Goal: Transaction & Acquisition: Purchase product/service

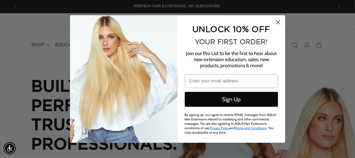
click at [303, 47] on div "Close dialog UNLOCK 10% OFF YOUR FIRST ORDER! Join our Pro List to be the first…" at bounding box center [177, 79] width 355 height 158
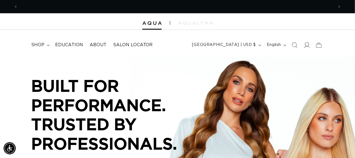
scroll to position [0, 632]
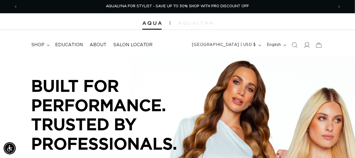
click at [308, 44] on icon at bounding box center [307, 45] width 6 height 6
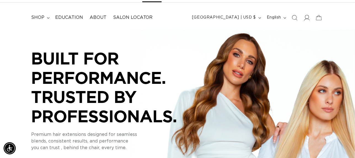
scroll to position [0, 0]
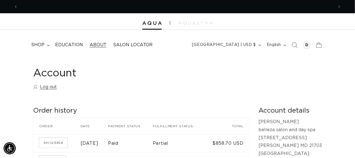
scroll to position [0, 632]
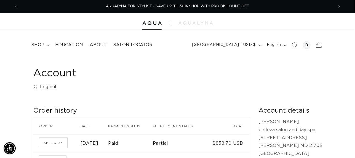
click at [44, 44] on span "shop" at bounding box center [37, 45] width 13 height 6
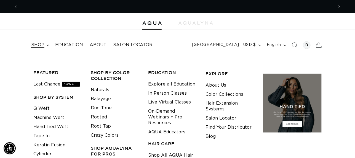
scroll to position [0, 0]
click at [51, 128] on link "Hand Tied Weft" at bounding box center [50, 126] width 35 height 9
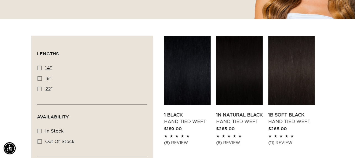
scroll to position [166, 0]
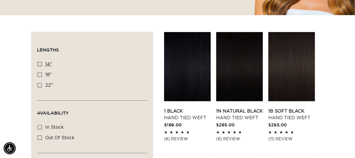
click at [41, 62] on icon at bounding box center [40, 64] width 4 height 4
click at [41, 62] on input "14" 14" (11 products)" at bounding box center [40, 64] width 4 height 4
checkbox input "true"
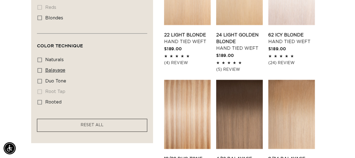
scroll to position [0, 316]
click at [41, 69] on icon at bounding box center [40, 70] width 4 height 4
click at [41, 69] on input "balayage balayage (3 products)" at bounding box center [40, 70] width 4 height 4
checkbox input "true"
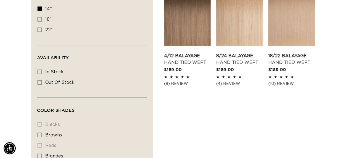
scroll to position [0, 632]
click at [230, 52] on link "8/24 Balayage Hand Tied Weft" at bounding box center [239, 58] width 47 height 13
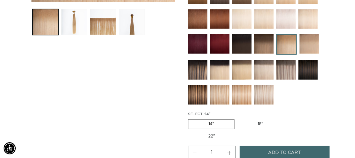
scroll to position [221, 0]
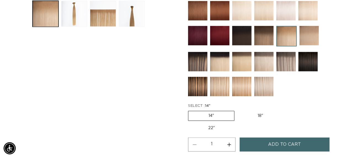
click at [296, 139] on span "Add to cart" at bounding box center [284, 144] width 33 height 14
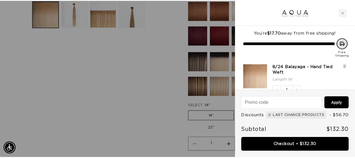
scroll to position [0, 640]
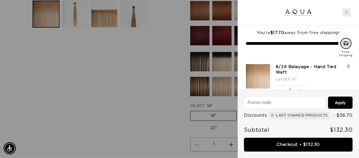
click at [348, 13] on icon "Close cart" at bounding box center [347, 12] width 2 height 2
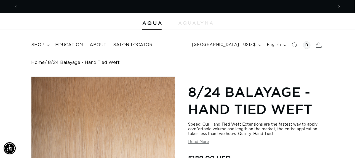
scroll to position [0, 316]
click at [41, 44] on span "shop" at bounding box center [37, 45] width 13 height 6
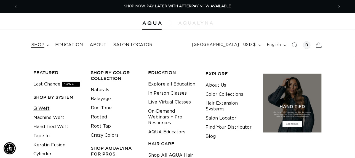
click at [40, 108] on link "Q Weft" at bounding box center [41, 108] width 16 height 9
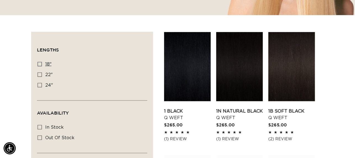
scroll to position [0, 632]
click at [41, 64] on icon at bounding box center [40, 64] width 4 height 4
click at [41, 64] on input "18" 18" (5 products)" at bounding box center [40, 64] width 4 height 4
checkbox input "true"
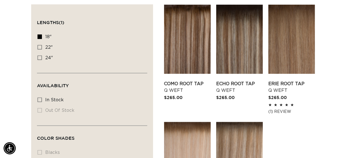
scroll to position [0, 632]
click at [39, 35] on icon at bounding box center [40, 37] width 4 height 4
click at [39, 35] on input "18" 18" (5 products)" at bounding box center [40, 37] width 4 height 4
checkbox input "false"
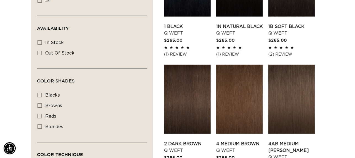
scroll to position [276, 0]
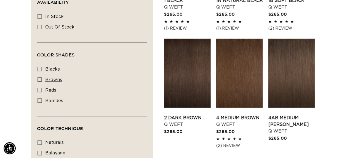
click at [42, 79] on rect at bounding box center [40, 80] width 4 height 4
click at [42, 79] on input "browns browns (24 products)" at bounding box center [40, 79] width 4 height 4
checkbox input "true"
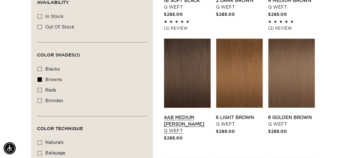
scroll to position [0, 632]
click at [193, 114] on link "4AB Medium Ash Brown Q Weft" at bounding box center [187, 124] width 47 height 20
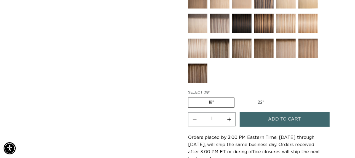
click at [214, 97] on label "18" Variant sold out or unavailable" at bounding box center [211, 102] width 46 height 10
click at [190, 96] on input "18" Variant sold out or unavailable" at bounding box center [190, 96] width 0 height 0
click at [278, 112] on span "Add to cart" at bounding box center [284, 119] width 33 height 14
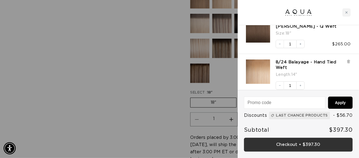
click at [311, 144] on link "Checkout • $397.30" at bounding box center [298, 144] width 109 height 14
